Goal: Find contact information

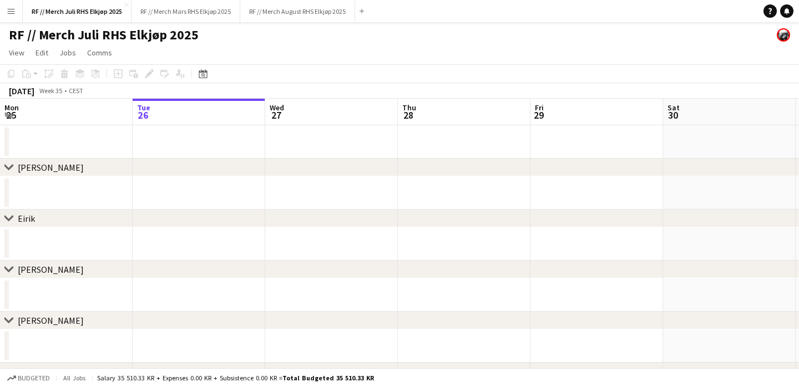
click at [9, 13] on app-icon "Menu" at bounding box center [11, 11] width 9 height 9
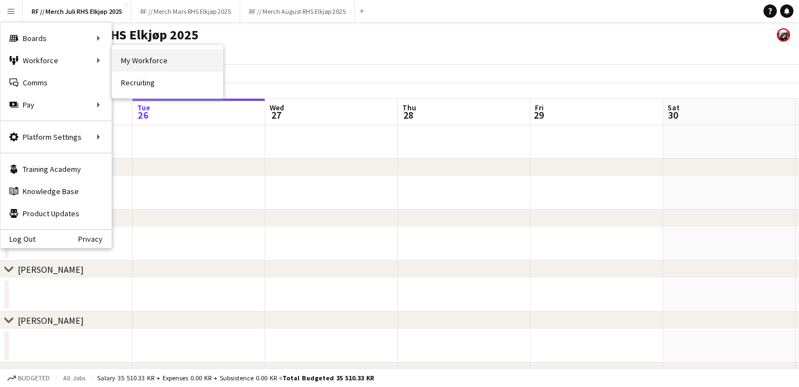
click at [125, 62] on link "My Workforce" at bounding box center [167, 60] width 111 height 22
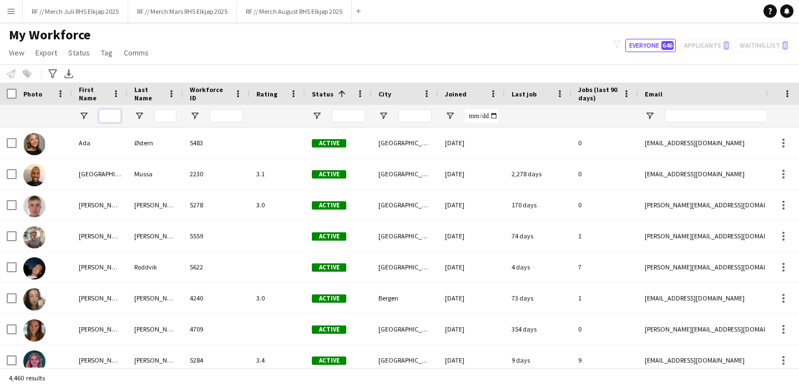
click at [108, 115] on input "First Name Filter Input" at bounding box center [110, 115] width 22 height 13
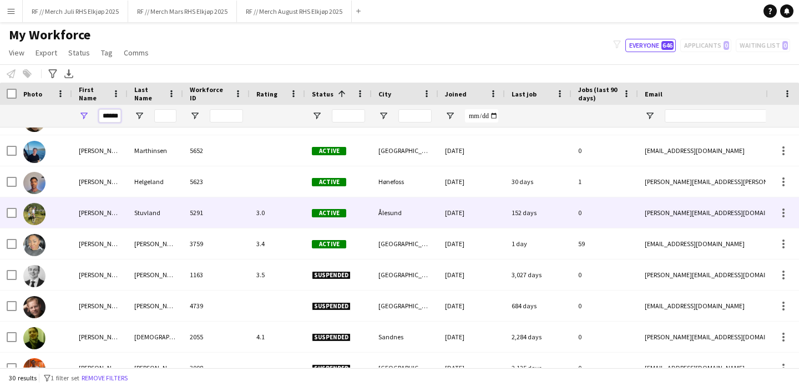
scroll to position [24, 0]
type input "******"
drag, startPoint x: 646, startPoint y: 212, endPoint x: 701, endPoint y: 205, distance: 55.4
click at [702, 205] on div "[PERSON_NAME][EMAIL_ADDRESS][DOMAIN_NAME]" at bounding box center [749, 212] width 222 height 31
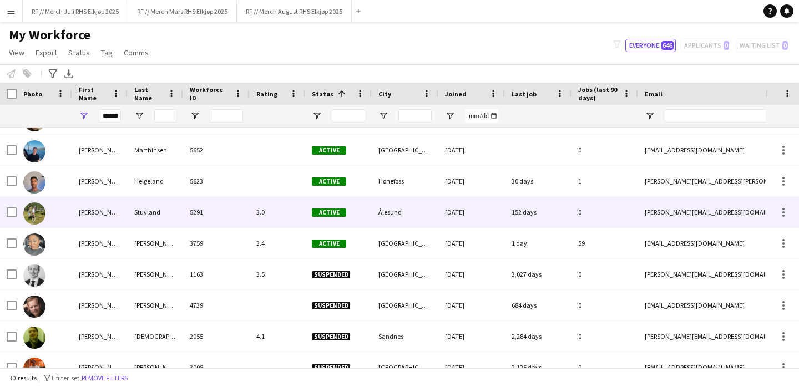
click at [701, 205] on div "[PERSON_NAME][EMAIL_ADDRESS][DOMAIN_NAME]" at bounding box center [749, 212] width 222 height 31
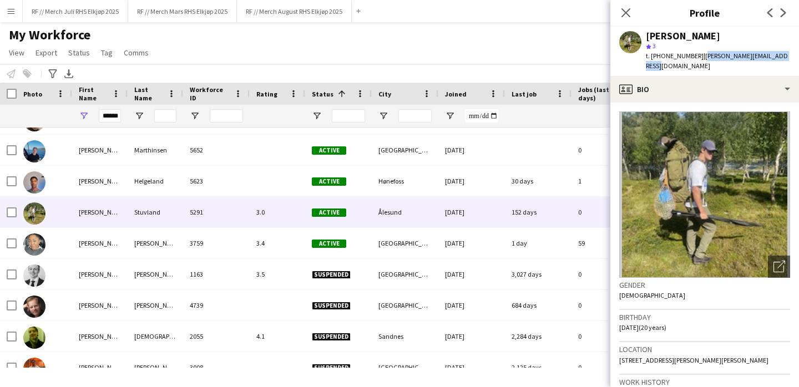
drag, startPoint x: 692, startPoint y: 57, endPoint x: 780, endPoint y: 59, distance: 87.7
click at [780, 59] on div "[PERSON_NAME] star 3 t. [PHONE_NUMBER] | [PERSON_NAME][EMAIL_ADDRESS][DOMAIN_NA…" at bounding box center [705, 51] width 189 height 49
copy span "[PERSON_NAME][EMAIL_ADDRESS][DOMAIN_NAME]"
